Goal: Information Seeking & Learning: Learn about a topic

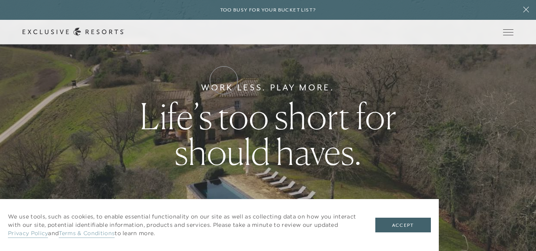
click at [0, 0] on link "Residence Collection" at bounding box center [0, 0] width 0 height 0
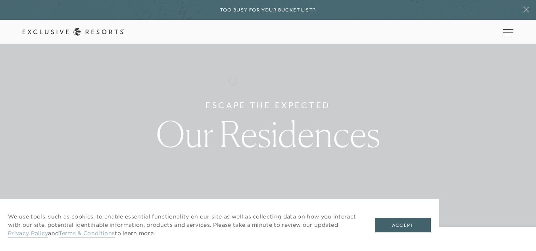
click at [0, 0] on link "Residence Collection" at bounding box center [0, 0] width 0 height 0
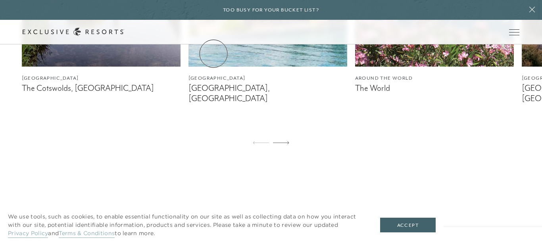
click at [0, 0] on link "Residence Collection" at bounding box center [0, 0] width 0 height 0
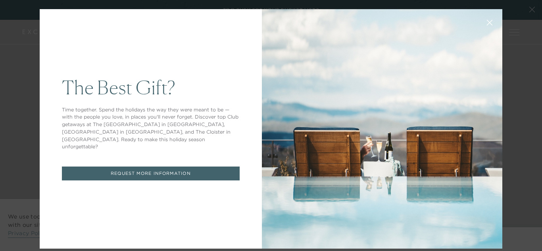
click at [480, 23] on button at bounding box center [489, 21] width 19 height 19
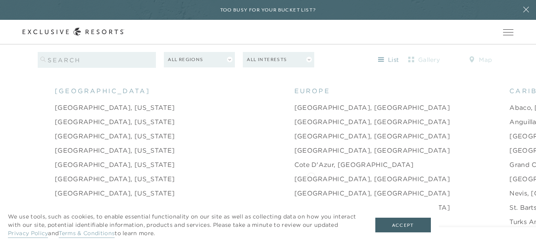
scroll to position [737, 0]
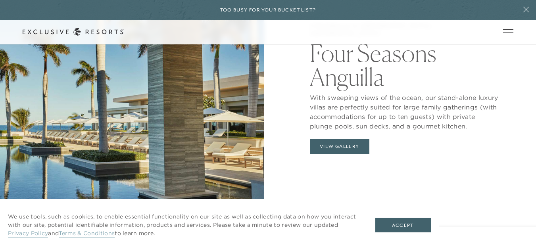
scroll to position [731, 0]
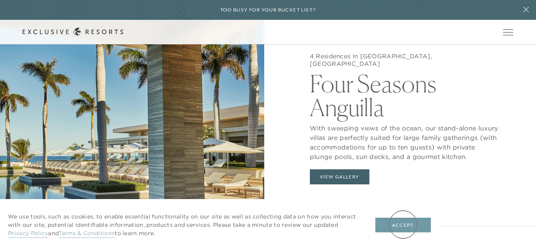
click at [403, 224] on button "Accept" at bounding box center [403, 225] width 56 height 15
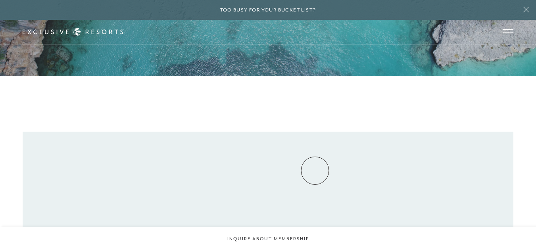
scroll to position [0, 0]
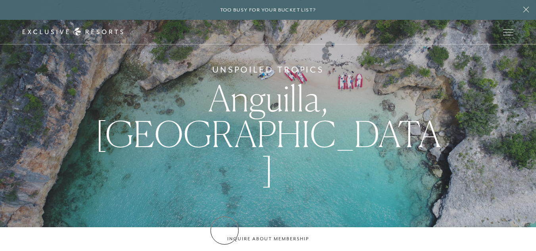
click at [224, 230] on div "Unspoiled Tropics [GEOGRAPHIC_DATA], [GEOGRAPHIC_DATA]" at bounding box center [268, 125] width 536 height 251
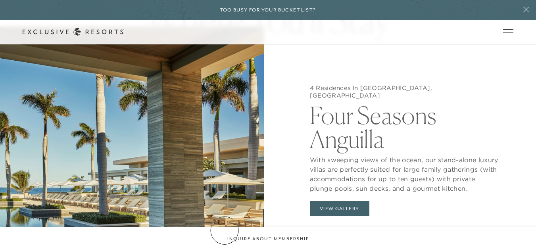
scroll to position [700, 0]
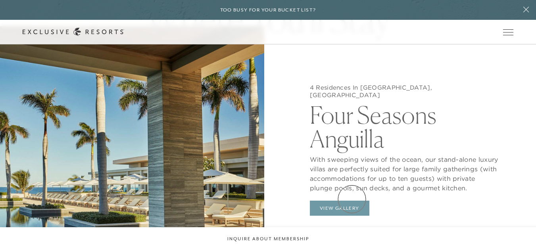
click at [352, 201] on button "View Gallery" at bounding box center [339, 208] width 59 height 15
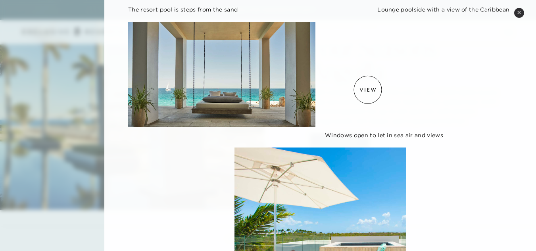
scroll to position [29, 0]
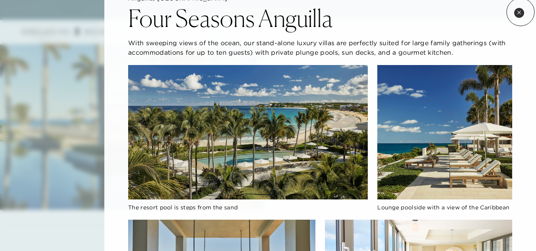
click at [520, 13] on icon at bounding box center [519, 12] width 4 height 4
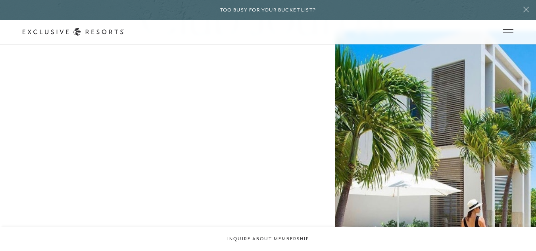
scroll to position [1787, 0]
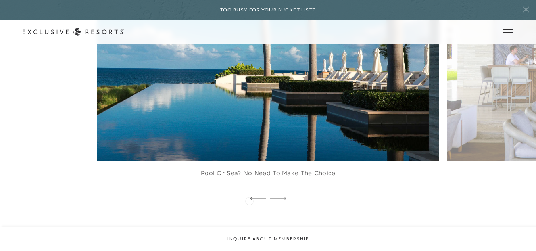
scroll to position [1271, 0]
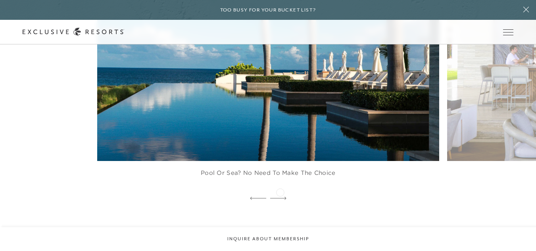
click at [280, 193] on div at bounding box center [278, 199] width 16 height 12
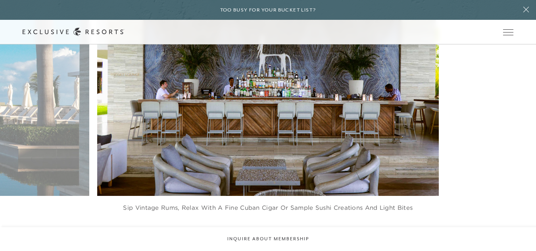
scroll to position [1237, 0]
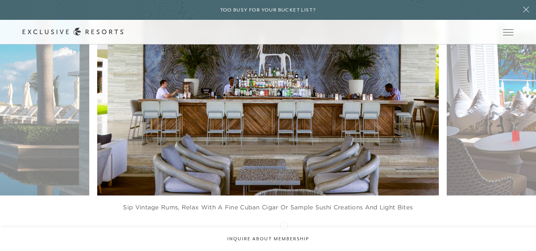
click at [284, 227] on div at bounding box center [278, 233] width 16 height 12
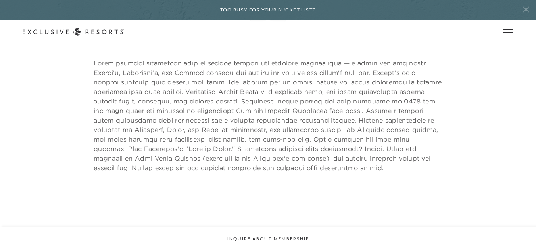
scroll to position [1456, 0]
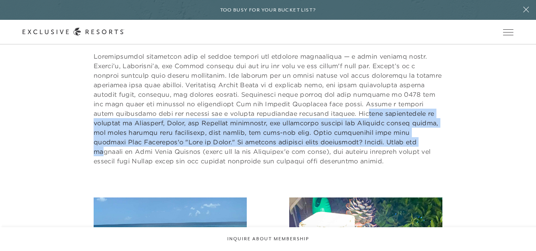
drag, startPoint x: 291, startPoint y: 104, endPoint x: 317, endPoint y: 132, distance: 39.0
click at [317, 132] on p at bounding box center [268, 109] width 349 height 114
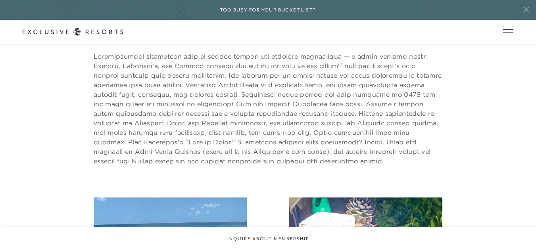
click at [318, 146] on p at bounding box center [268, 109] width 349 height 114
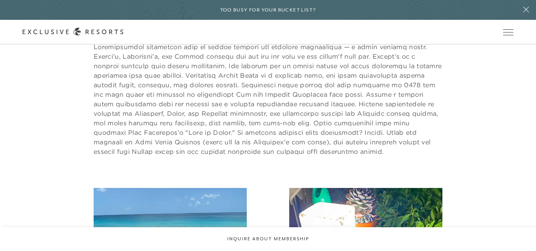
scroll to position [1466, 0]
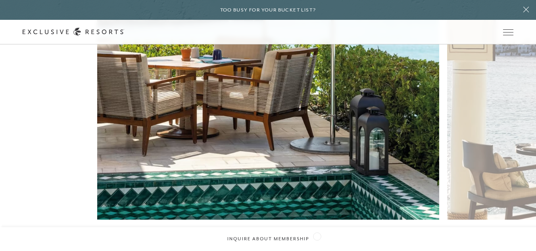
scroll to position [2049, 0]
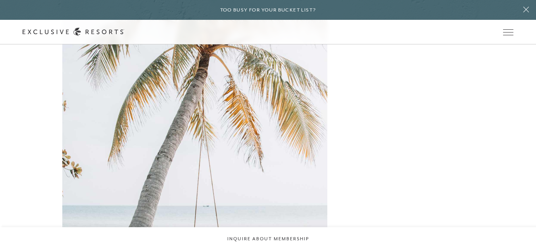
scroll to position [2865, 0]
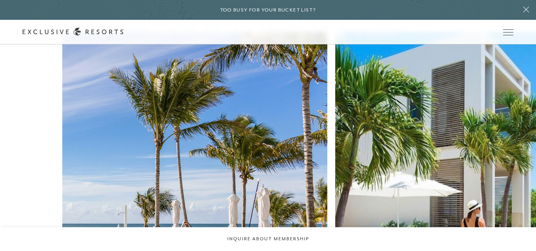
scroll to position [1858, 0]
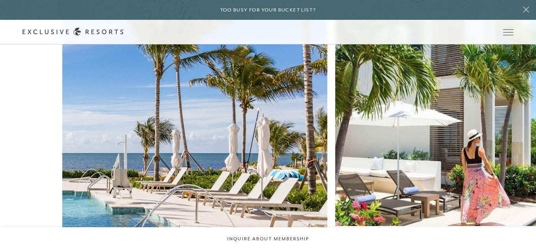
click at [263, 179] on div "Club Journal Travel Paradise Found: 10 Top Beach Clubs @exclusiveresorts Travel…" at bounding box center [268, 165] width 536 height 515
drag, startPoint x: 92, startPoint y: 178, endPoint x: 153, endPoint y: 180, distance: 60.3
click at [153, 180] on div "Club Journal Travel Paradise Found: 10 Top Beach Clubs @exclusiveresorts Travel…" at bounding box center [268, 165] width 536 height 515
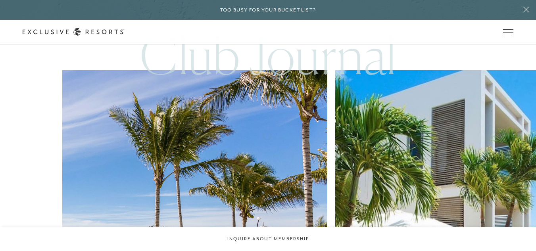
click at [322, 135] on img at bounding box center [468, 203] width 292 height 292
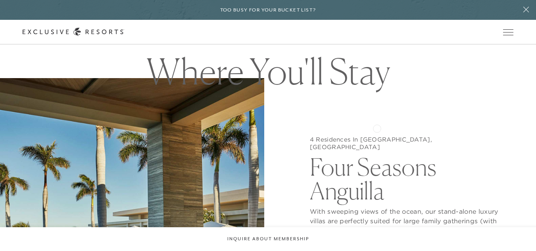
scroll to position [648, 0]
